Goal: Check status: Check status

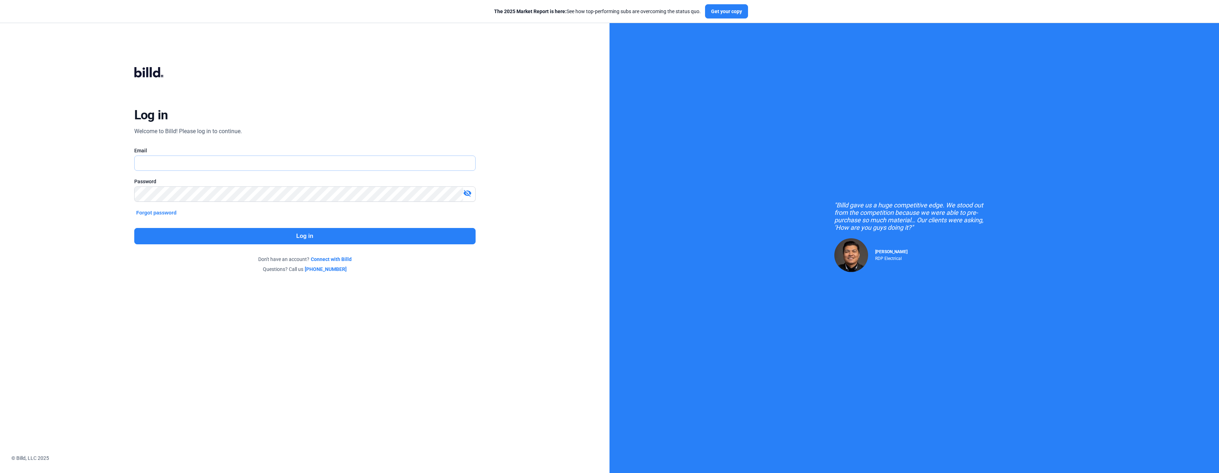
type input "[EMAIL_ADDRESS][DOMAIN_NAME]"
click at [215, 244] on button "Log in" at bounding box center [304, 236] width 341 height 16
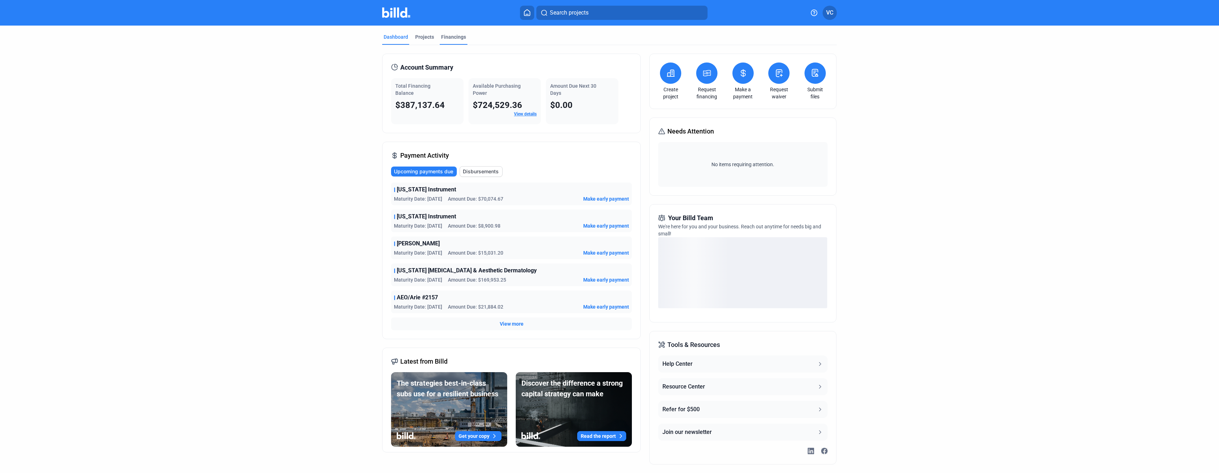
click at [448, 34] on div "Financings" at bounding box center [453, 36] width 25 height 7
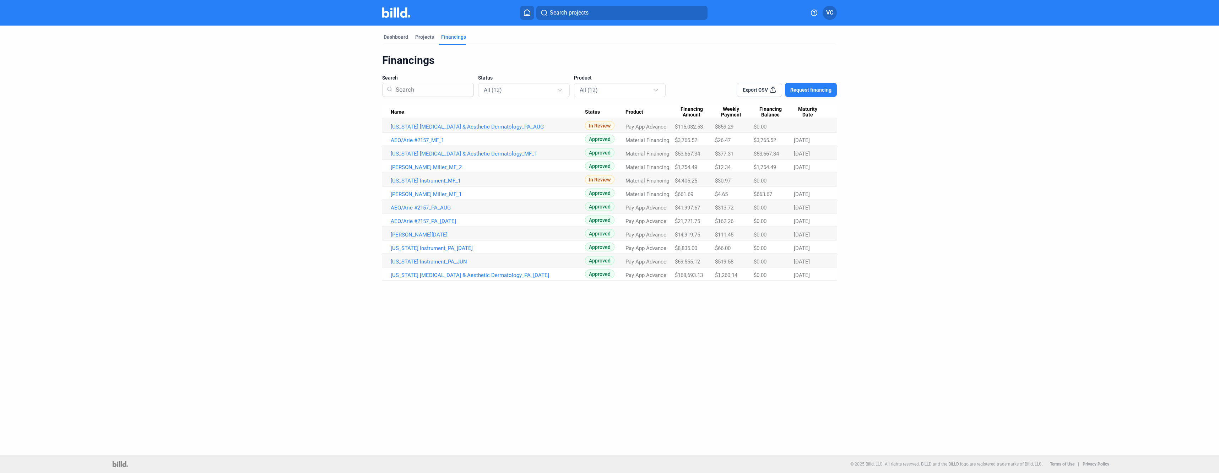
click at [408, 126] on link "[US_STATE] [MEDICAL_DATA] & Aesthetic Dermatology_PA_AUG" at bounding box center [488, 127] width 194 height 6
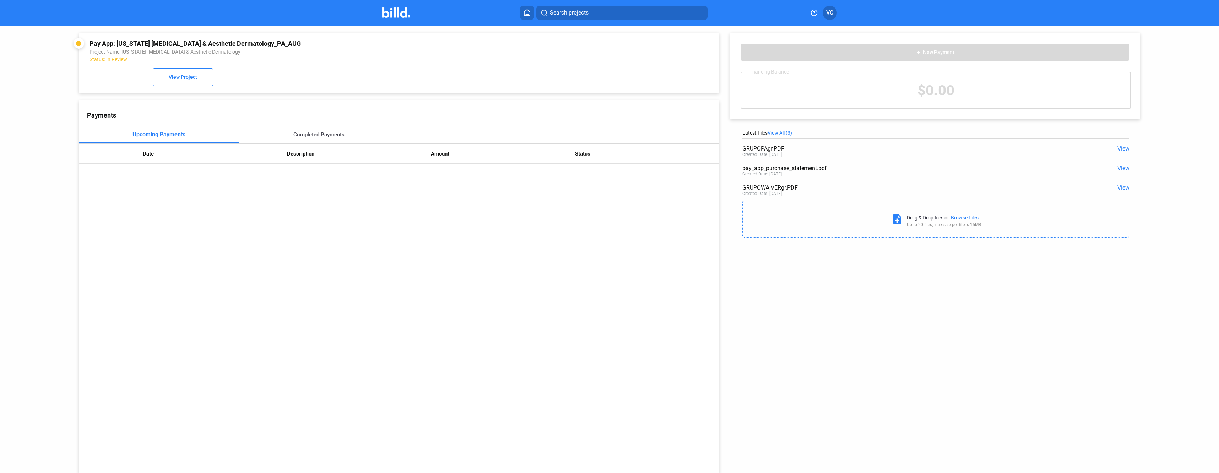
click at [328, 137] on div "Completed Payments" at bounding box center [318, 134] width 51 height 6
click at [163, 134] on div "Upcoming Payments" at bounding box center [159, 134] width 50 height 6
click at [528, 16] on icon at bounding box center [527, 13] width 6 height 6
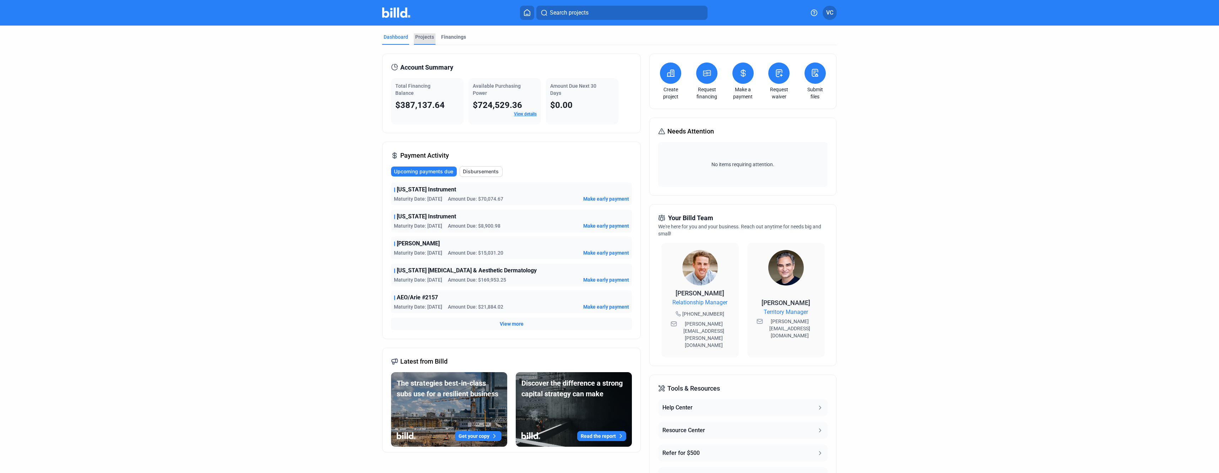
click at [426, 37] on div "Projects" at bounding box center [424, 36] width 19 height 7
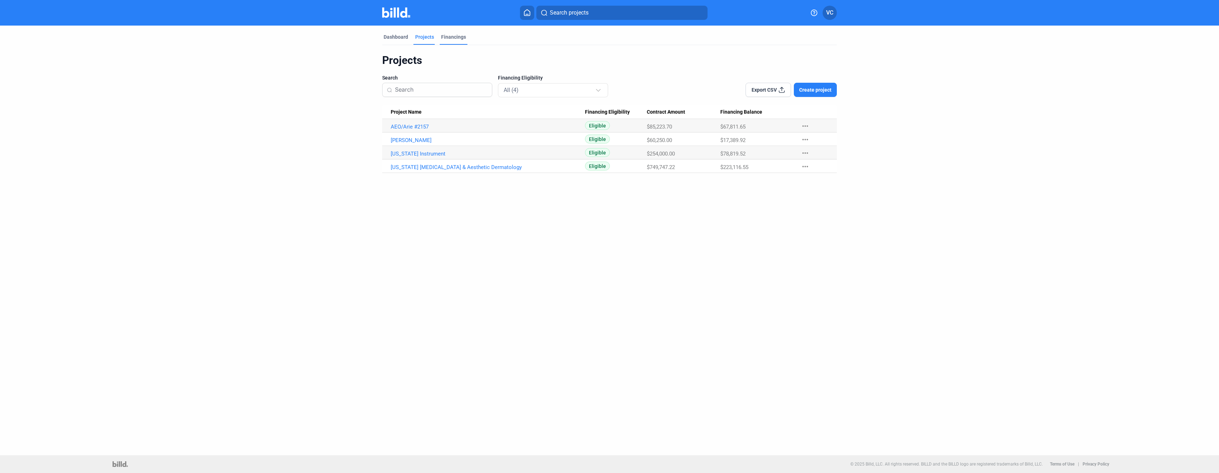
click at [447, 34] on div "Financings" at bounding box center [453, 36] width 25 height 7
